Goal: Information Seeking & Learning: Check status

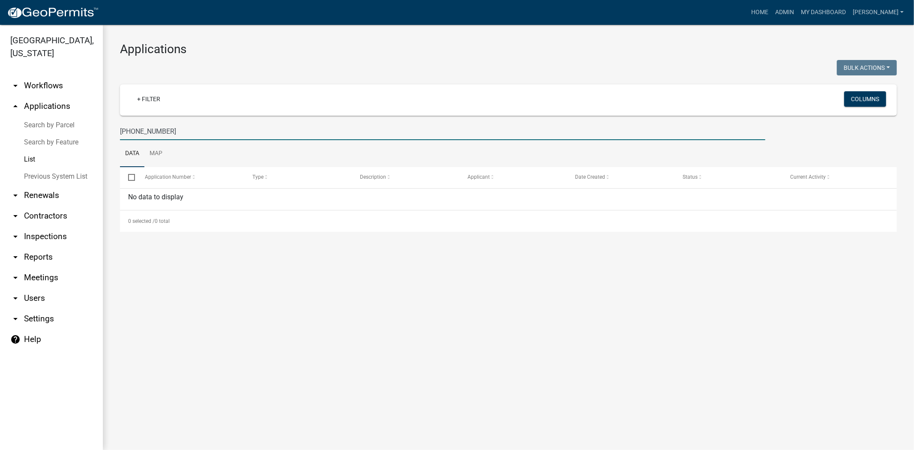
drag, startPoint x: 170, startPoint y: 129, endPoint x: 91, endPoint y: 133, distance: 79.0
click at [91, 133] on div "[GEOGRAPHIC_DATA], [US_STATE] arrow_drop_down Workflows List arrow_drop_up Appl…" at bounding box center [457, 237] width 914 height 425
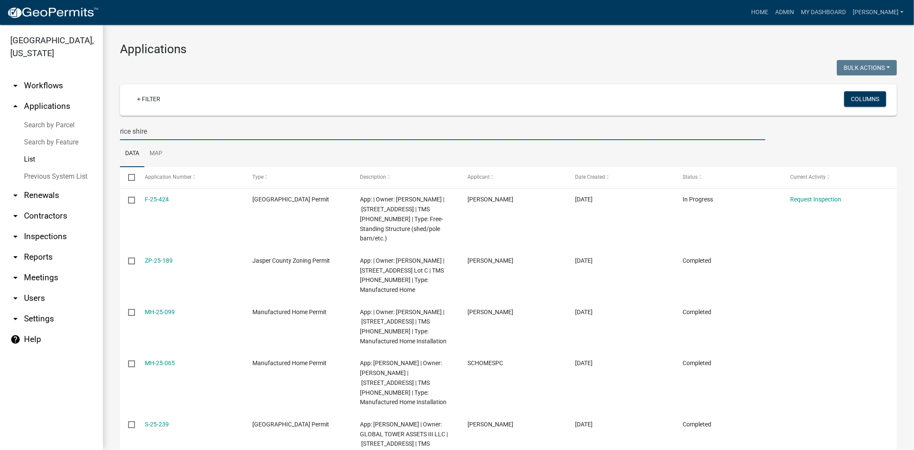
type input "rice shire"
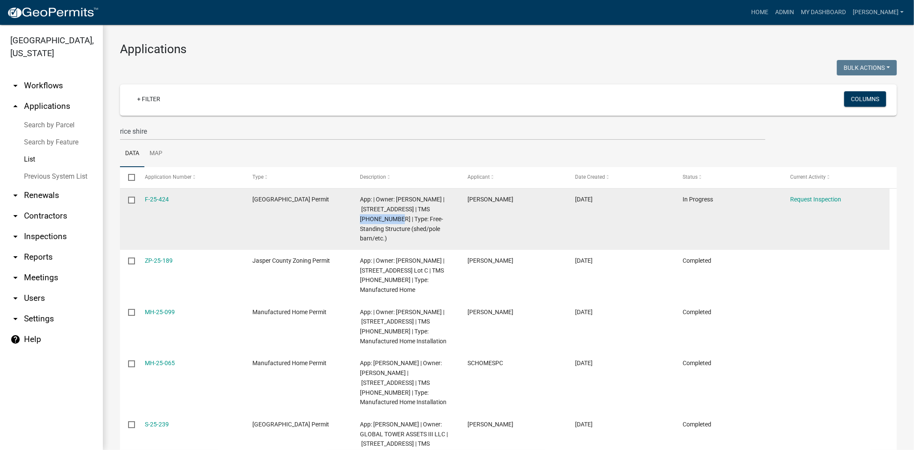
drag, startPoint x: 419, startPoint y: 209, endPoint x: 369, endPoint y: 221, distance: 51.5
click at [369, 221] on span "App: | Owner: JONES EARL | 3451 RICE SHIRE RD | TMS 085-00-03-008 | Type: Free-…" at bounding box center [402, 219] width 84 height 46
copy span "085-00-03-008"
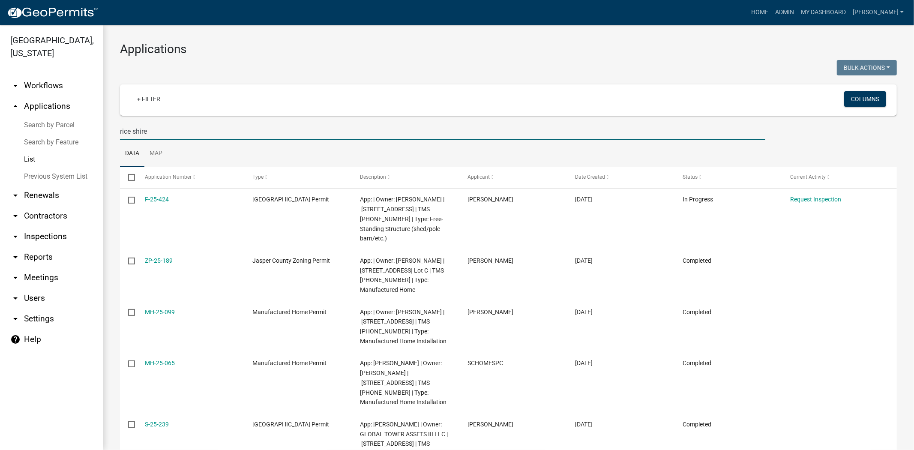
drag, startPoint x: 168, startPoint y: 138, endPoint x: 90, endPoint y: 138, distance: 78.0
click at [90, 138] on div "Jasper County, South Carolina arrow_drop_down Workflows List arrow_drop_up Appl…" at bounding box center [457, 237] width 914 height 425
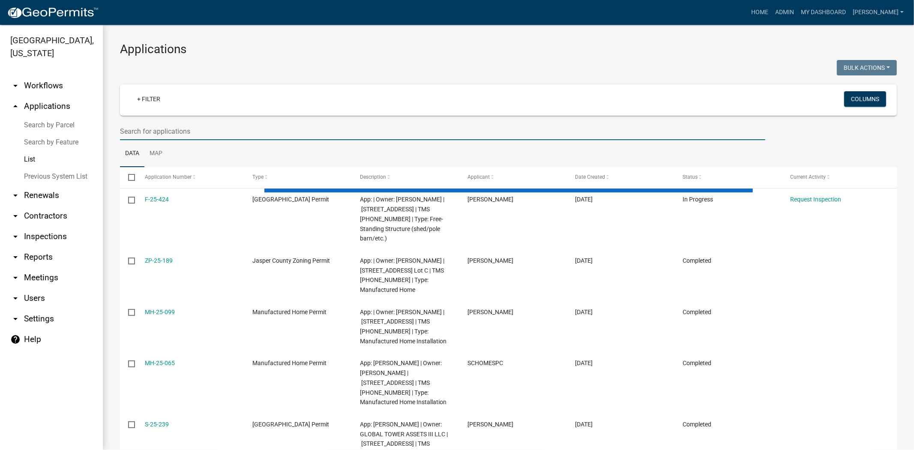
paste input "085-00-03-008"
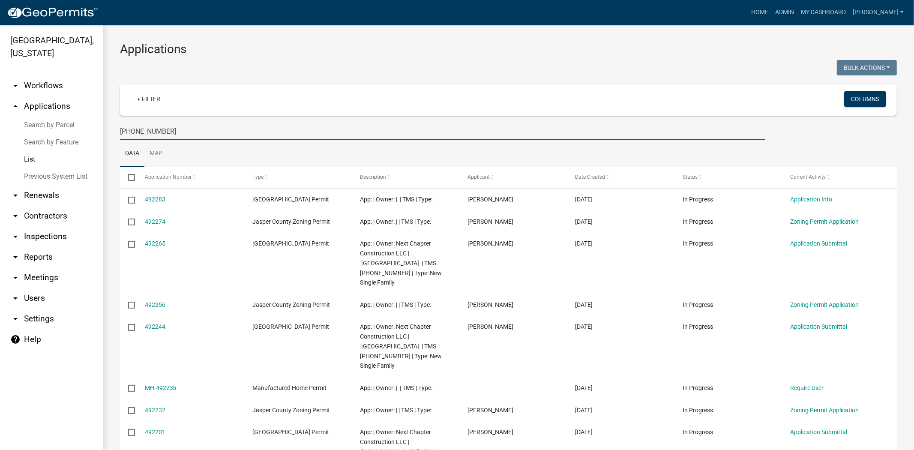
type input "085-00-03-008"
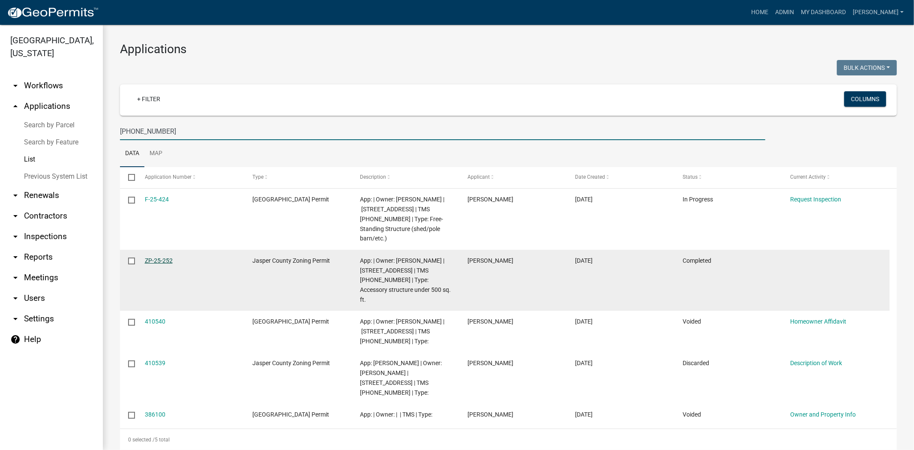
click at [154, 257] on link "ZP-25-252" at bounding box center [159, 260] width 28 height 7
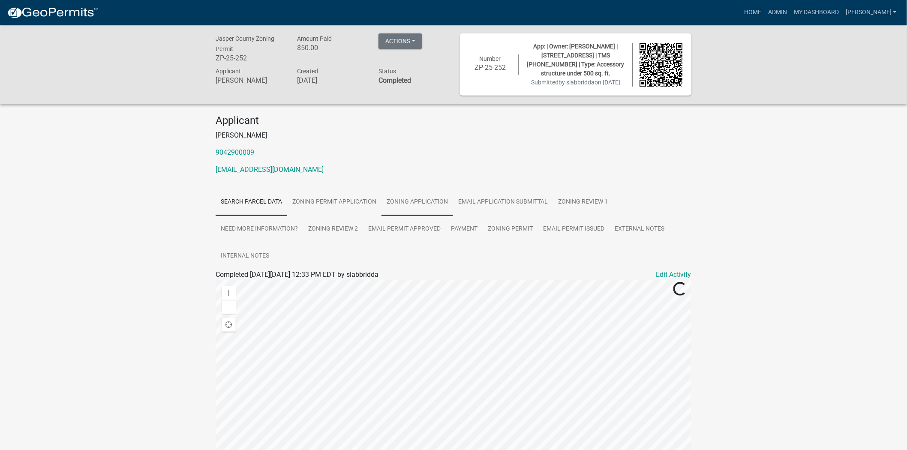
click at [439, 206] on link "Zoning Application" at bounding box center [418, 202] width 72 height 27
click at [324, 203] on link "Zoning Permit Application" at bounding box center [334, 202] width 94 height 27
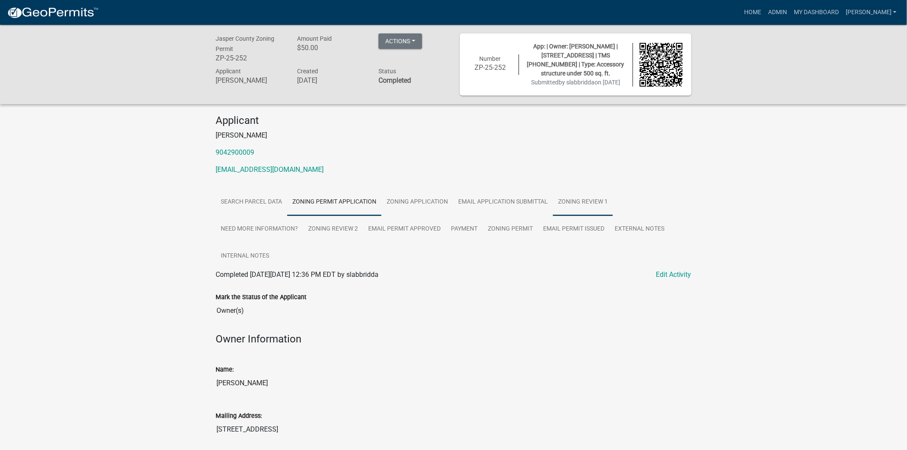
click at [596, 208] on link "Zoning Review 1" at bounding box center [583, 202] width 60 height 27
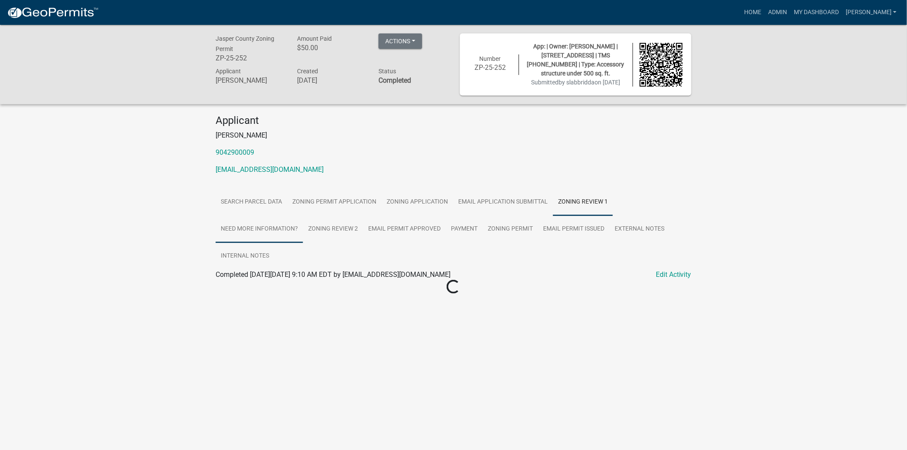
click at [276, 226] on link "Need More Information?" at bounding box center [259, 229] width 87 height 27
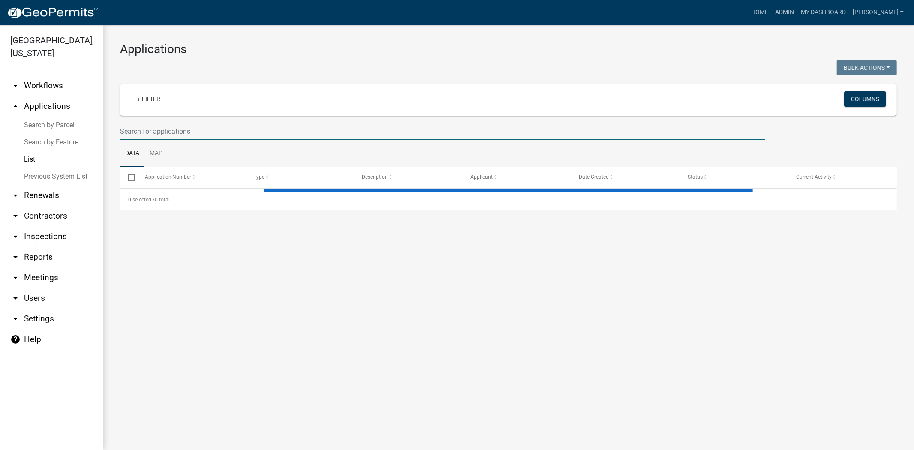
click at [195, 133] on input "text" at bounding box center [443, 132] width 646 height 18
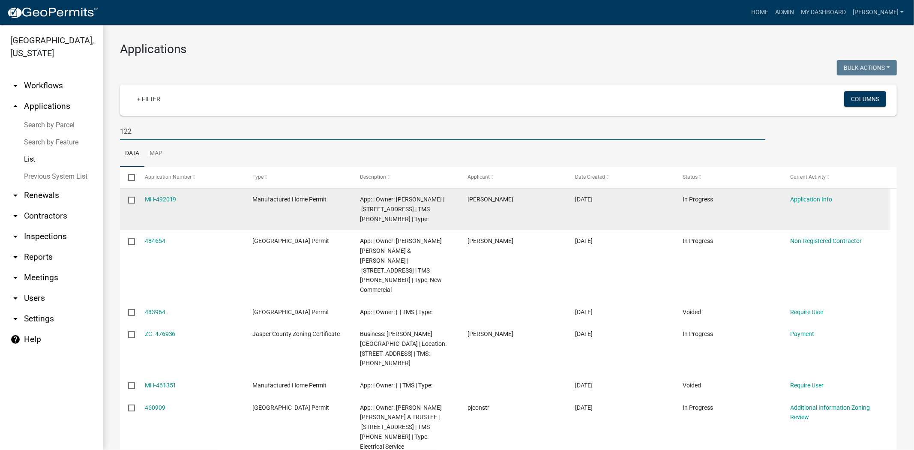
type input "122"
click at [374, 217] on span "App: | Owner: HEYWARD SAMMY | 122 STINEY FUNERAL HOME RD | TMS 029-47-02-010 | …" at bounding box center [402, 209] width 84 height 27
drag, startPoint x: 374, startPoint y: 219, endPoint x: 411, endPoint y: 221, distance: 36.9
click at [411, 221] on span "App: | Owner: HEYWARD SAMMY | 122 STINEY FUNERAL HOME RD | TMS 029-47-02-010 | …" at bounding box center [402, 209] width 84 height 27
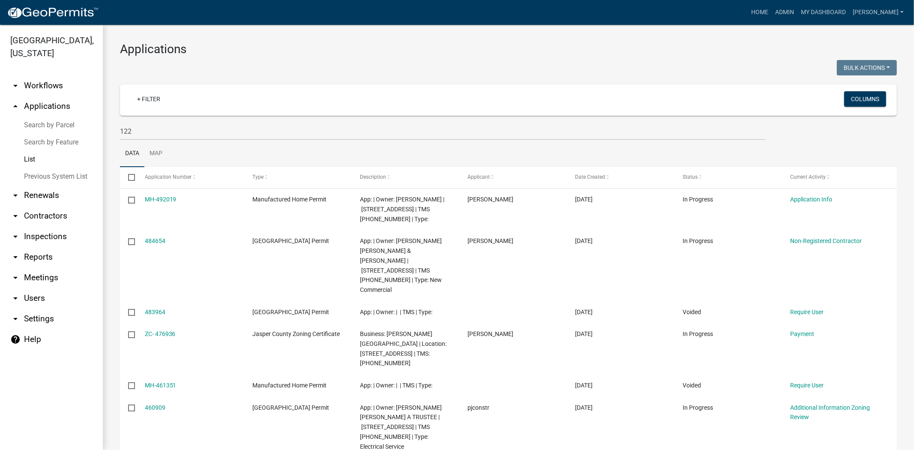
drag, startPoint x: 405, startPoint y: 219, endPoint x: 463, endPoint y: 145, distance: 94.1
click at [463, 145] on ul "Data Map" at bounding box center [508, 153] width 777 height 27
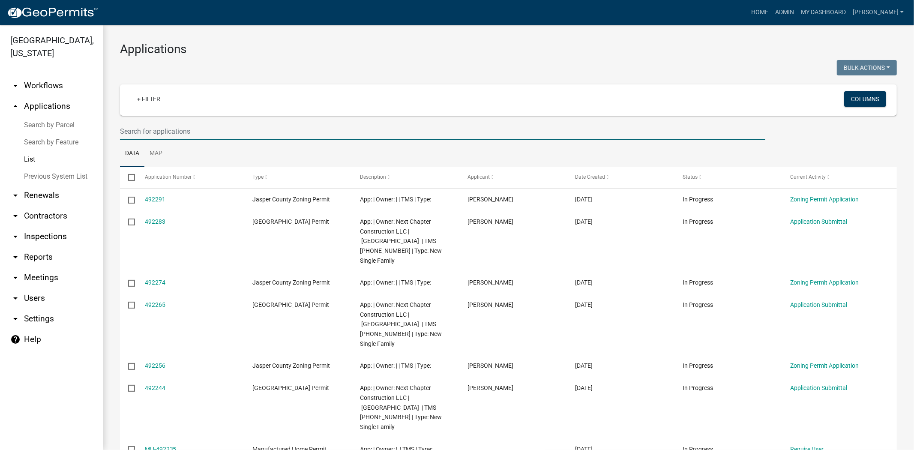
click at [236, 126] on input "text" at bounding box center [443, 132] width 646 height 18
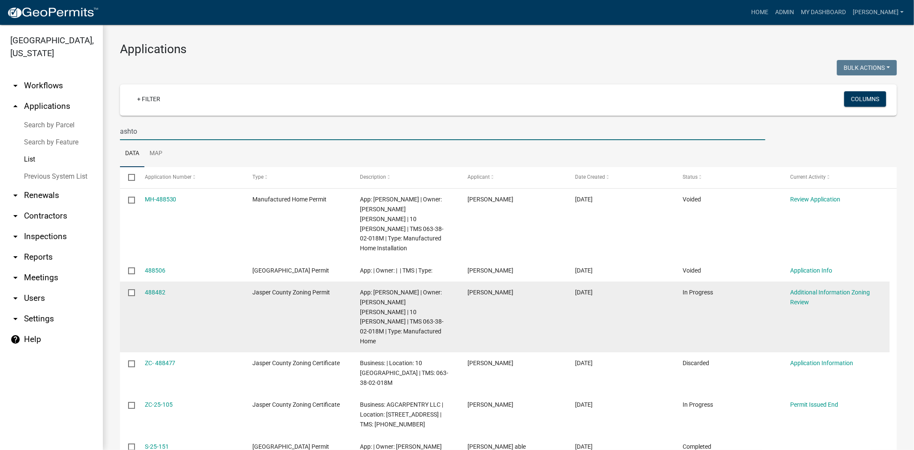
type input "ashto"
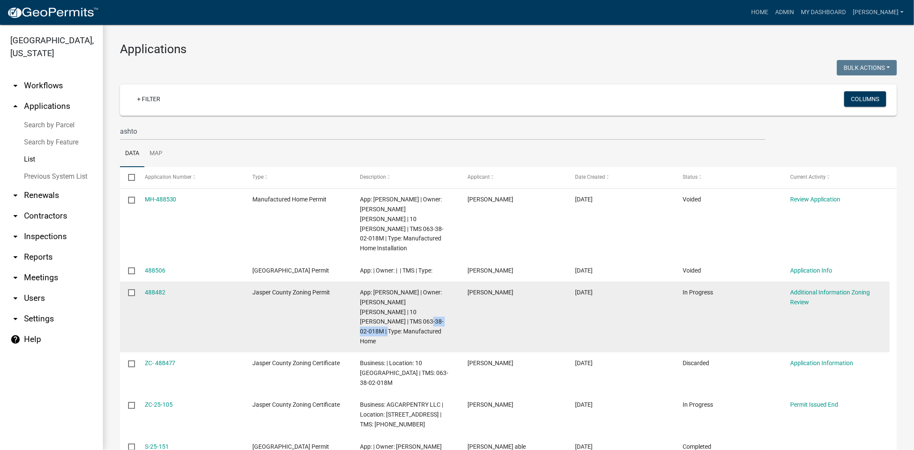
drag, startPoint x: 360, startPoint y: 311, endPoint x: 403, endPoint y: 309, distance: 42.9
click at [403, 309] on span "App: [PERSON_NAME] | Owner: [PERSON_NAME] [PERSON_NAME] | 10 [PERSON_NAME] | TM…" at bounding box center [402, 317] width 84 height 56
copy span "063-38-02-018M"
